Goal: Check status: Check status

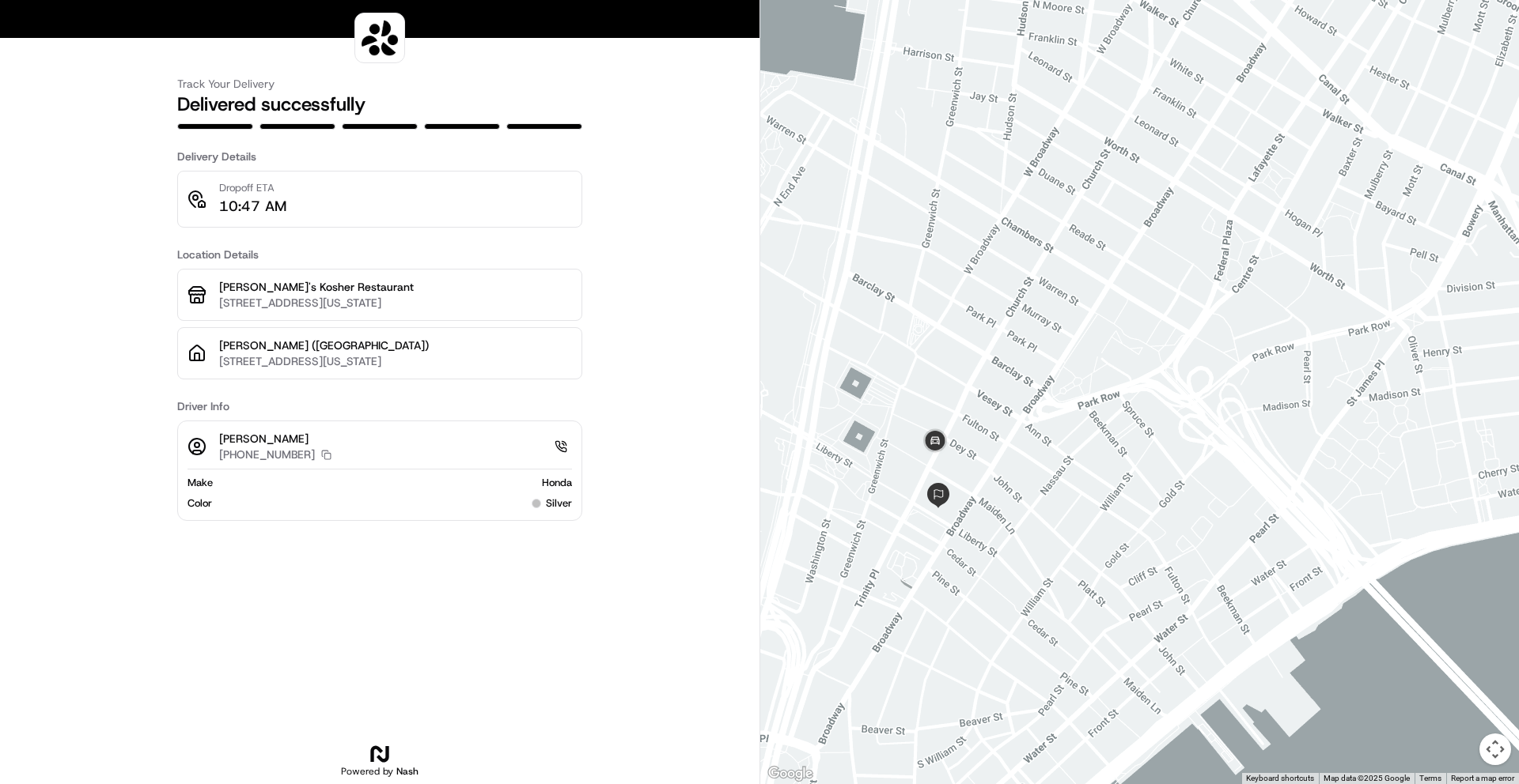
drag, startPoint x: 903, startPoint y: 595, endPoint x: 946, endPoint y: 552, distance: 60.8
click at [946, 552] on div at bounding box center [1139, 392] width 759 height 784
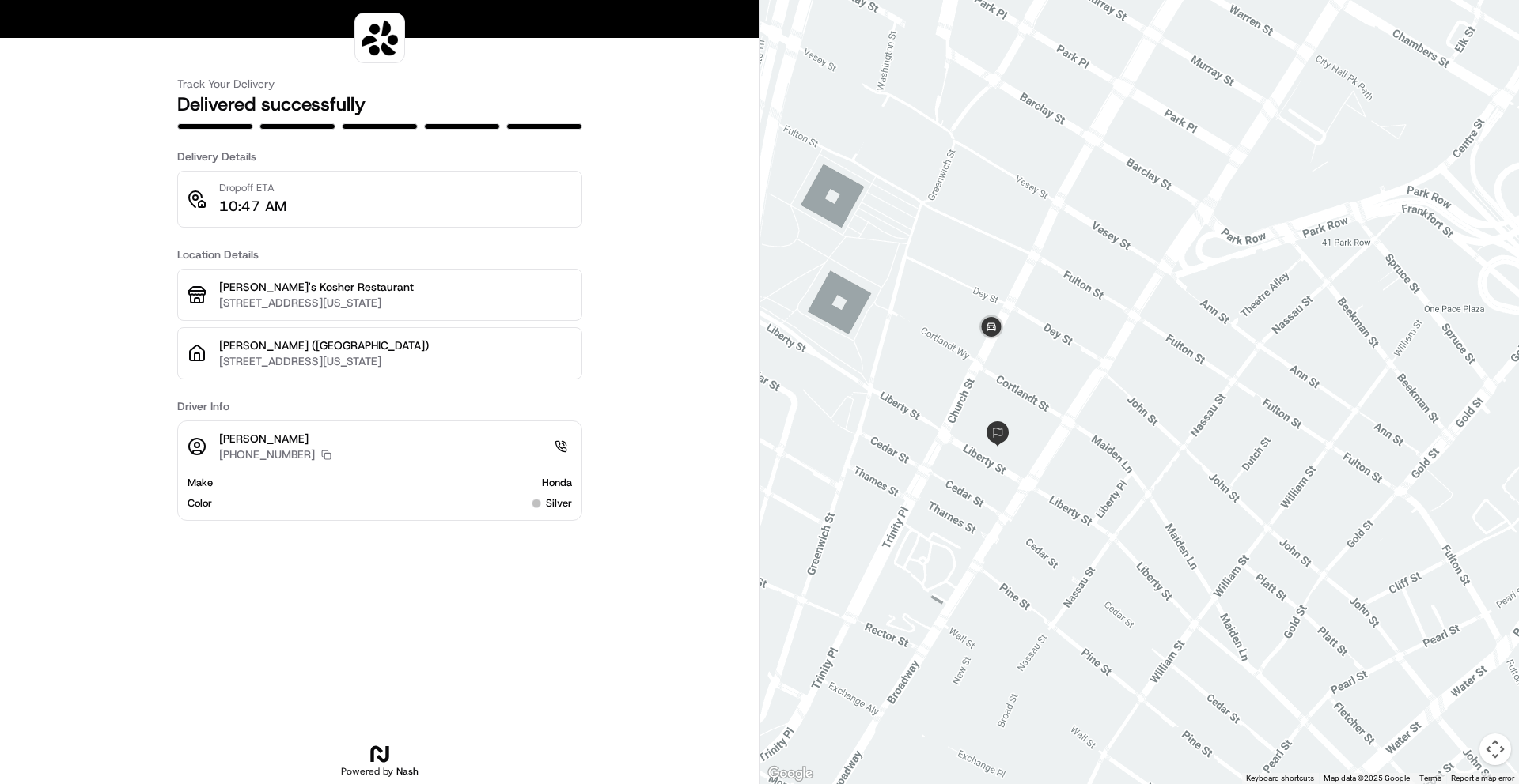
drag, startPoint x: 892, startPoint y: 558, endPoint x: 965, endPoint y: 538, distance: 75.7
click at [965, 538] on div at bounding box center [1139, 392] width 759 height 784
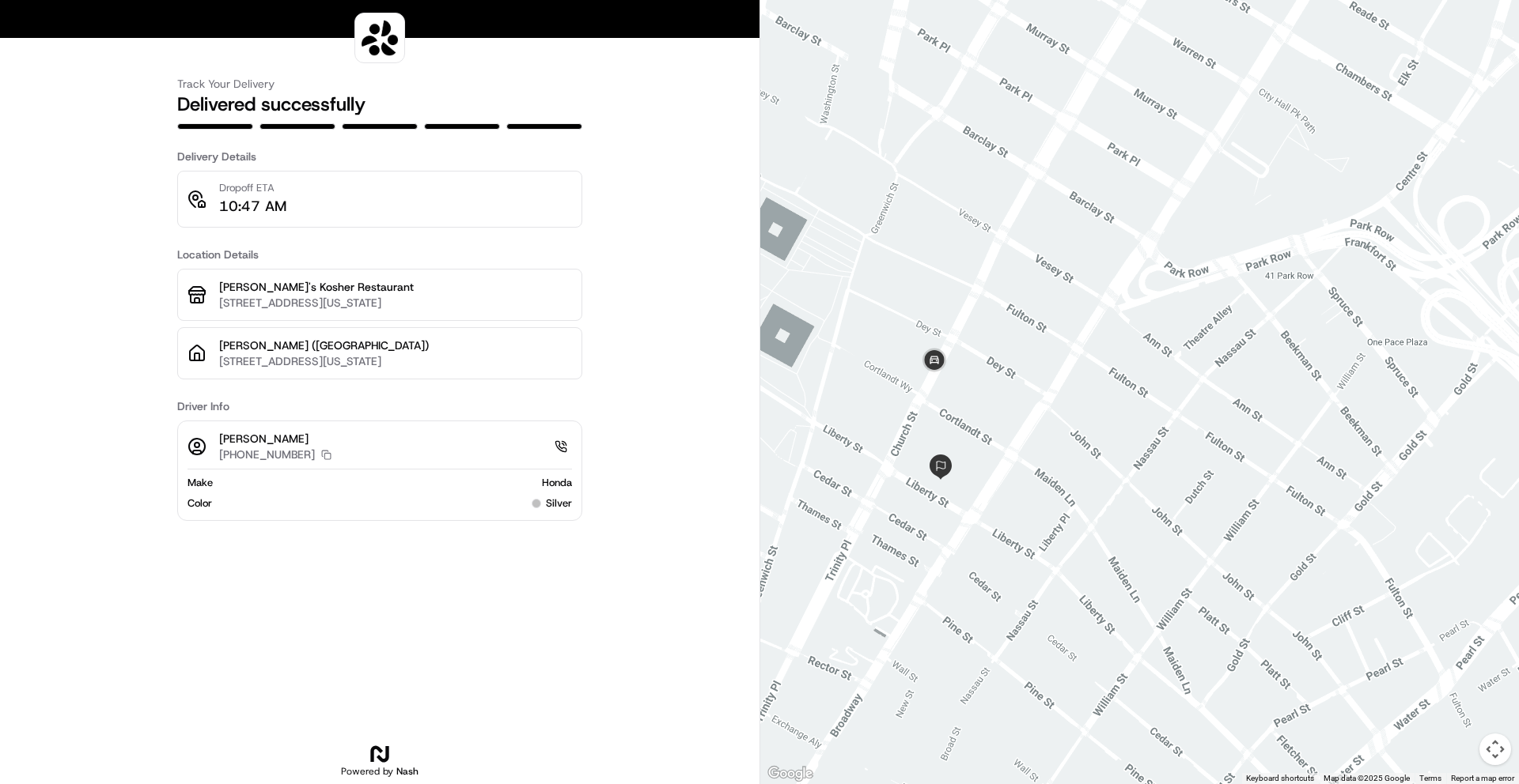
drag, startPoint x: 1065, startPoint y: 448, endPoint x: 1005, endPoint y: 484, distance: 70.0
click at [1005, 484] on div at bounding box center [1139, 392] width 759 height 784
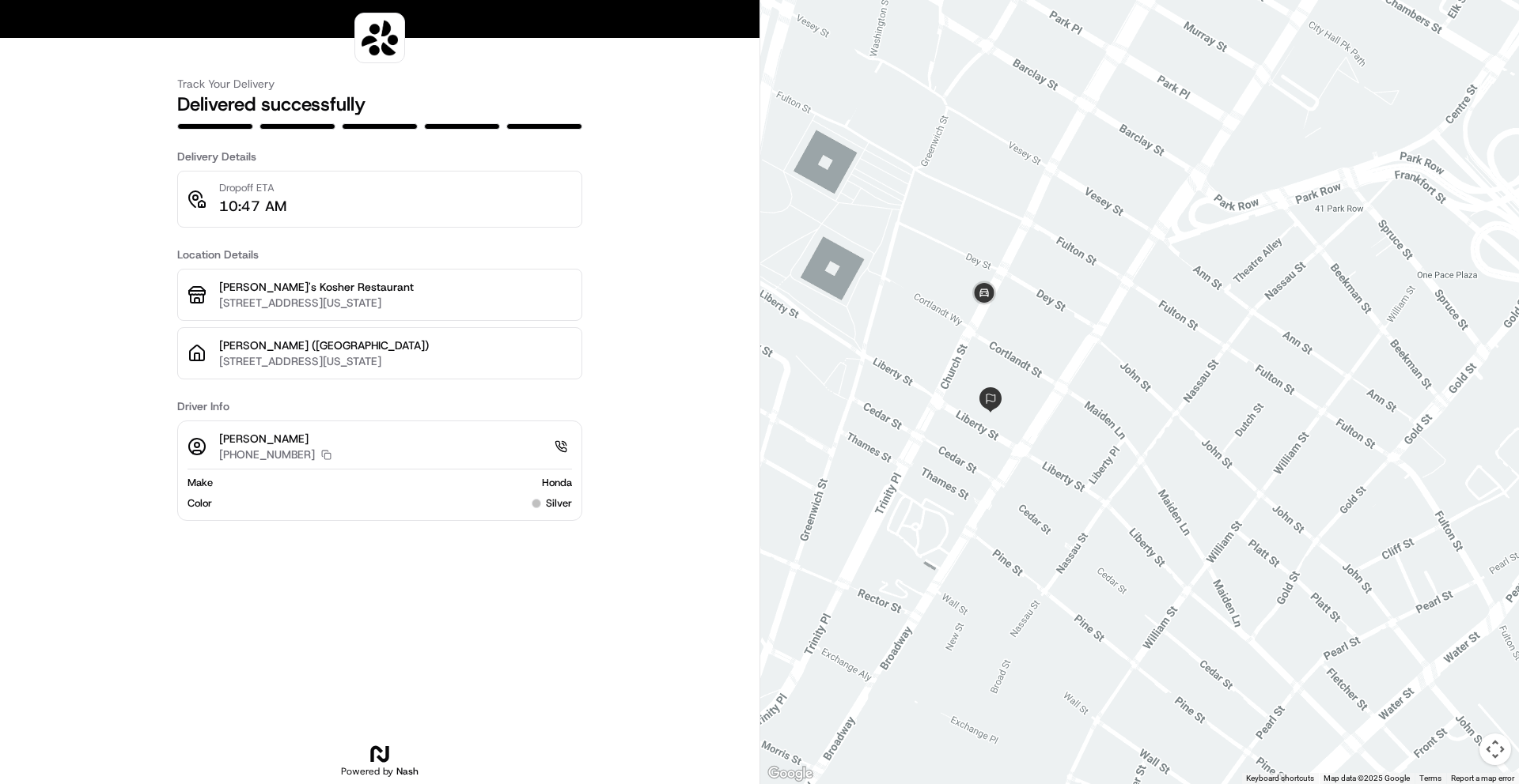
drag, startPoint x: 979, startPoint y: 502, endPoint x: 1030, endPoint y: 434, distance: 85.0
click at [1030, 434] on div at bounding box center [1139, 392] width 759 height 784
